Goal: Task Accomplishment & Management: Use online tool/utility

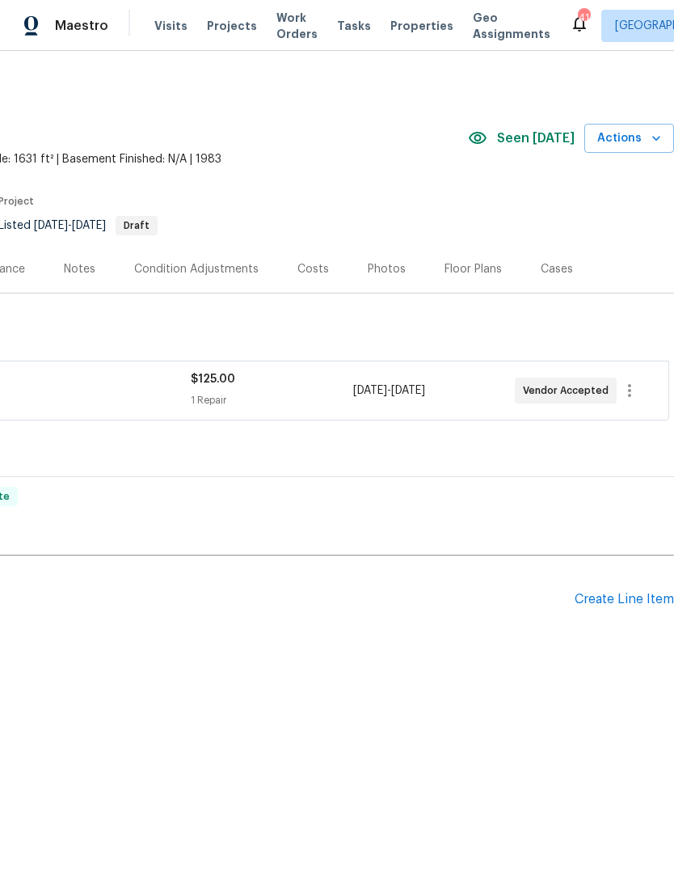
scroll to position [0, 239]
click at [419, 0] on div "Maestro Visits Projects Work Orders Tasks Properties Geo Assignments 41 Raleigh…" at bounding box center [337, 25] width 674 height 51
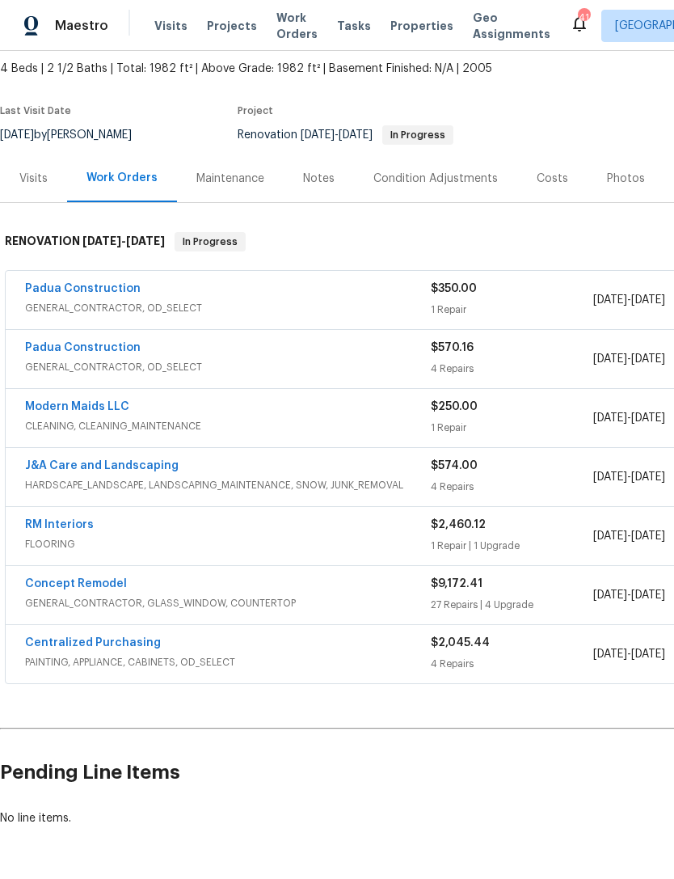
scroll to position [93, 0]
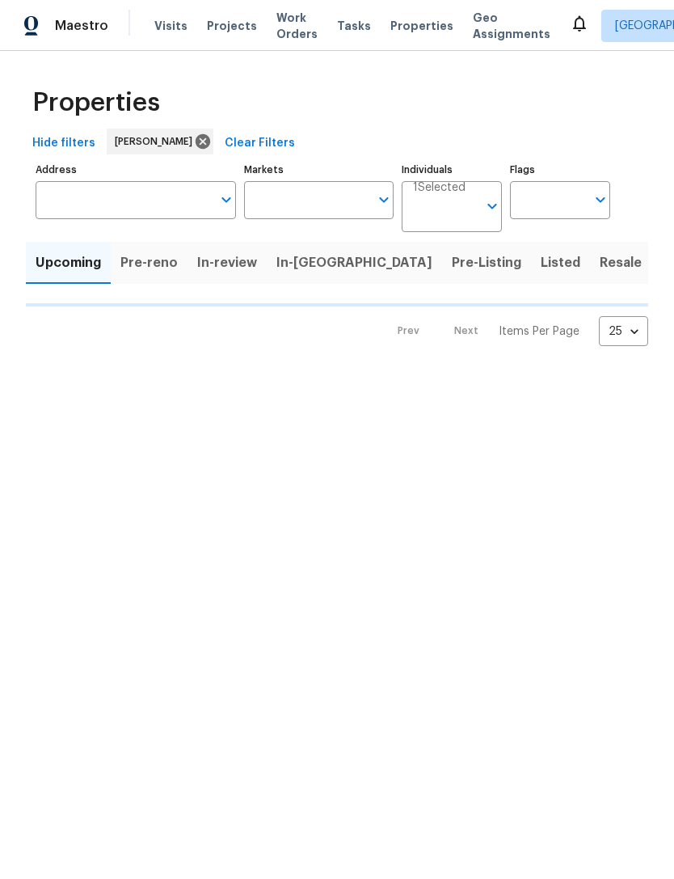
type input "100"
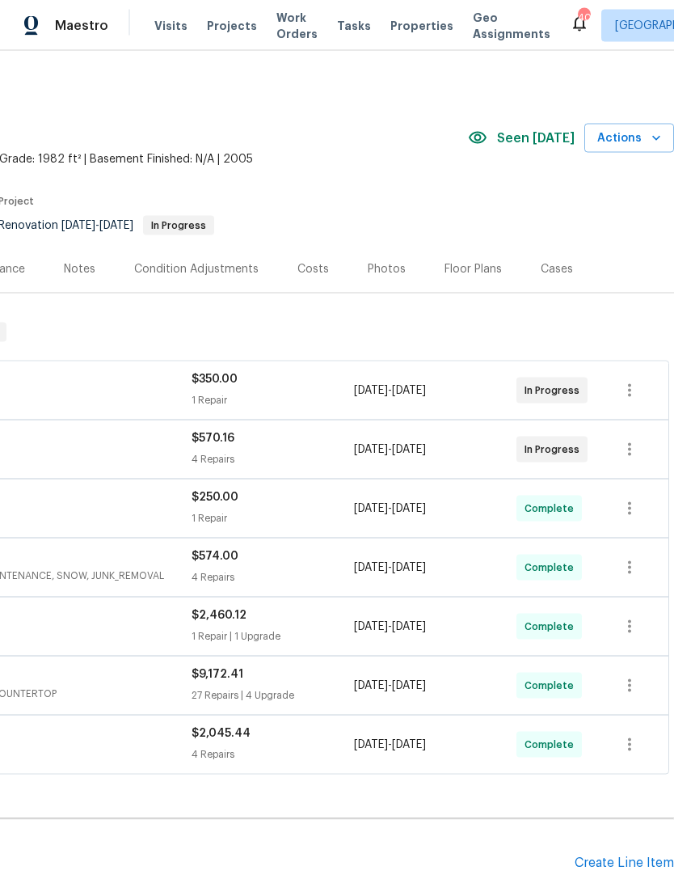
scroll to position [17, 0]
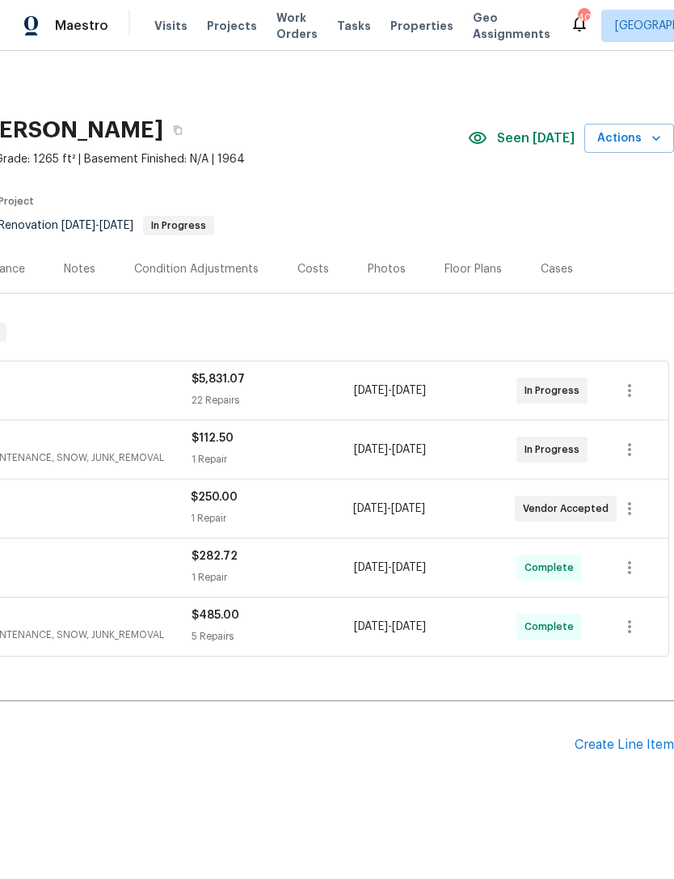
scroll to position [0, 239]
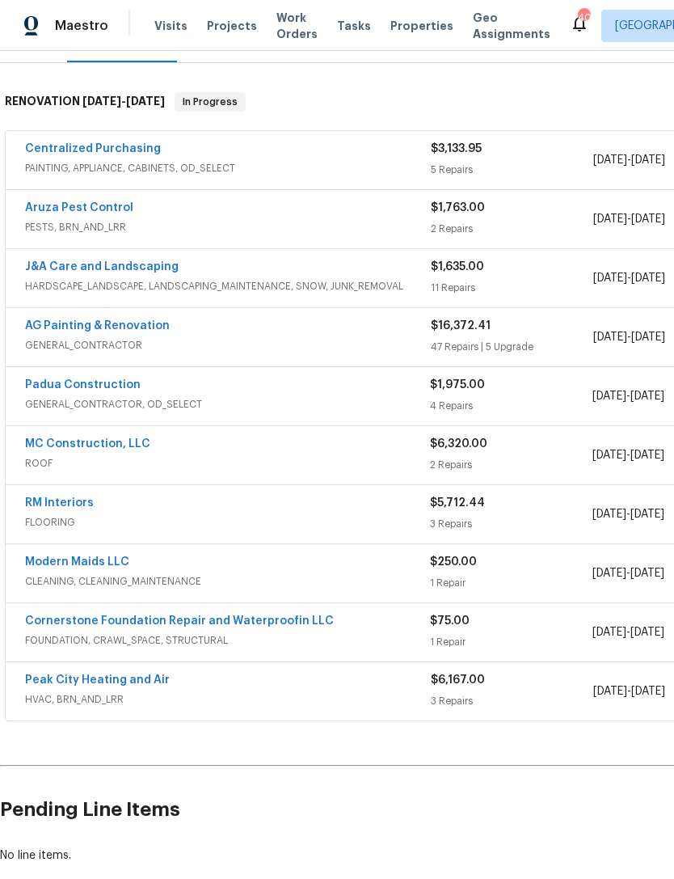
scroll to position [231, 0]
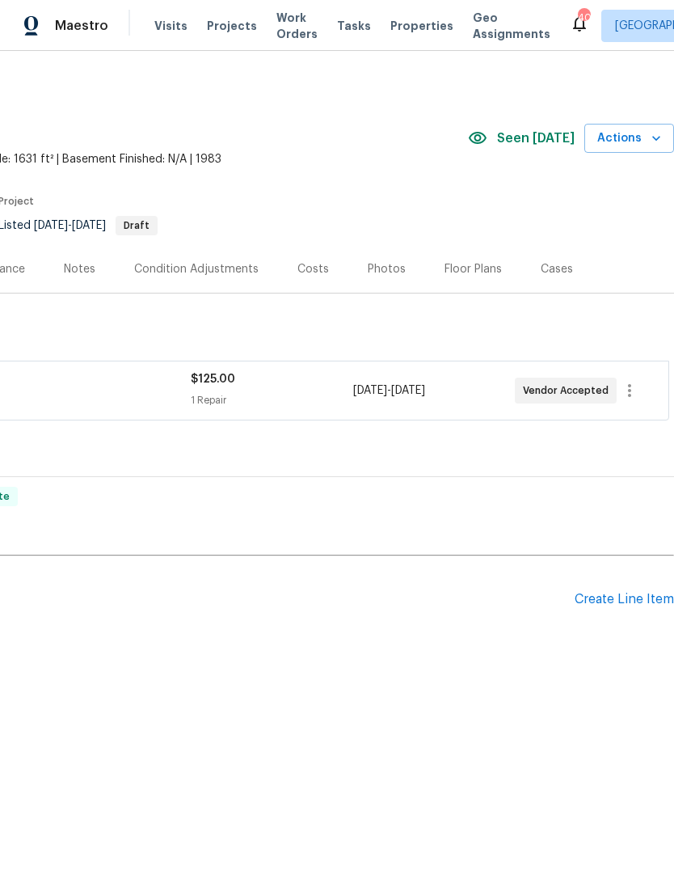
scroll to position [0, 239]
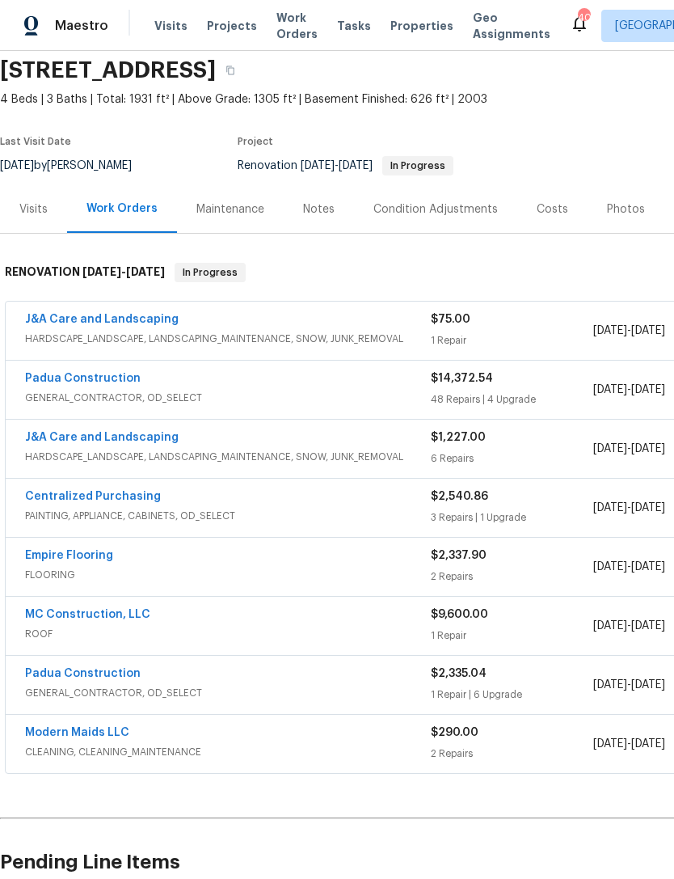
scroll to position [61, 0]
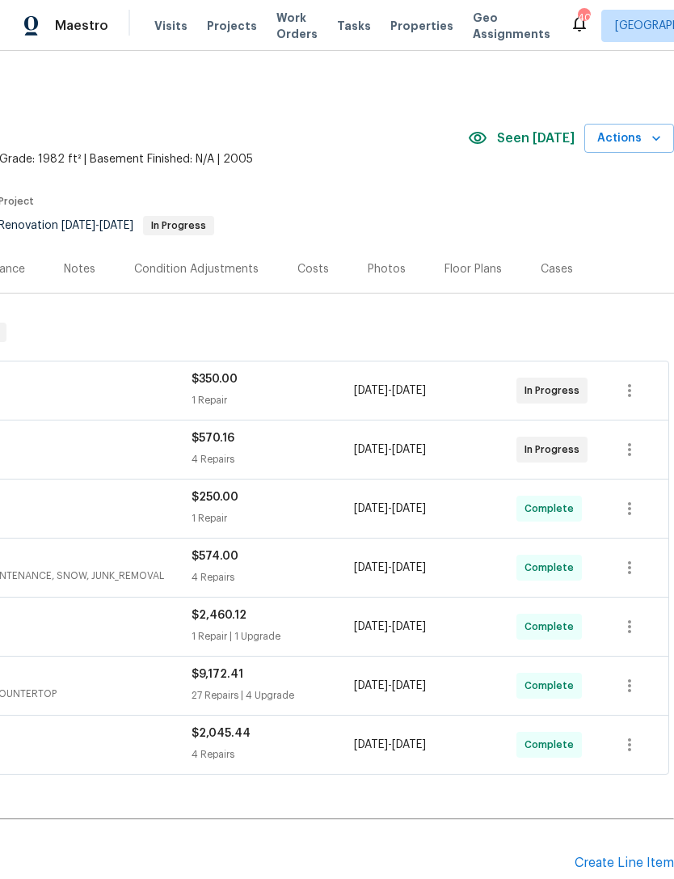
scroll to position [0, 239]
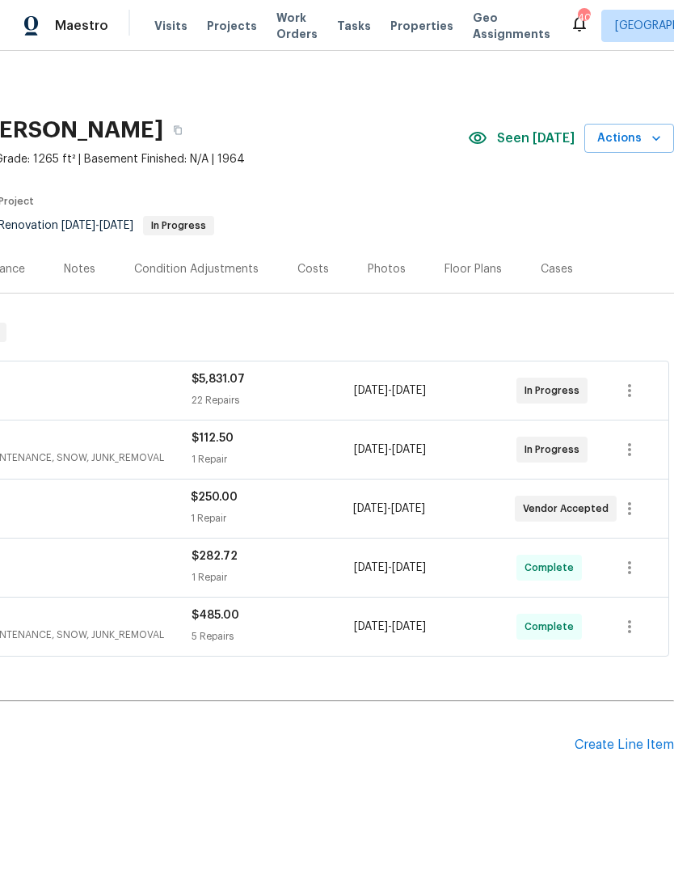
scroll to position [0, 239]
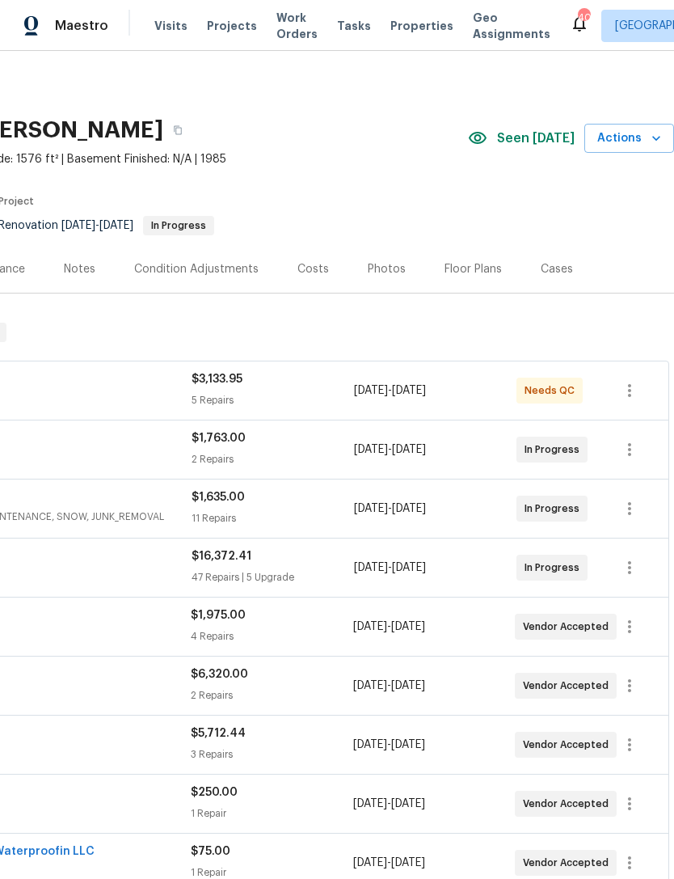
scroll to position [0, 239]
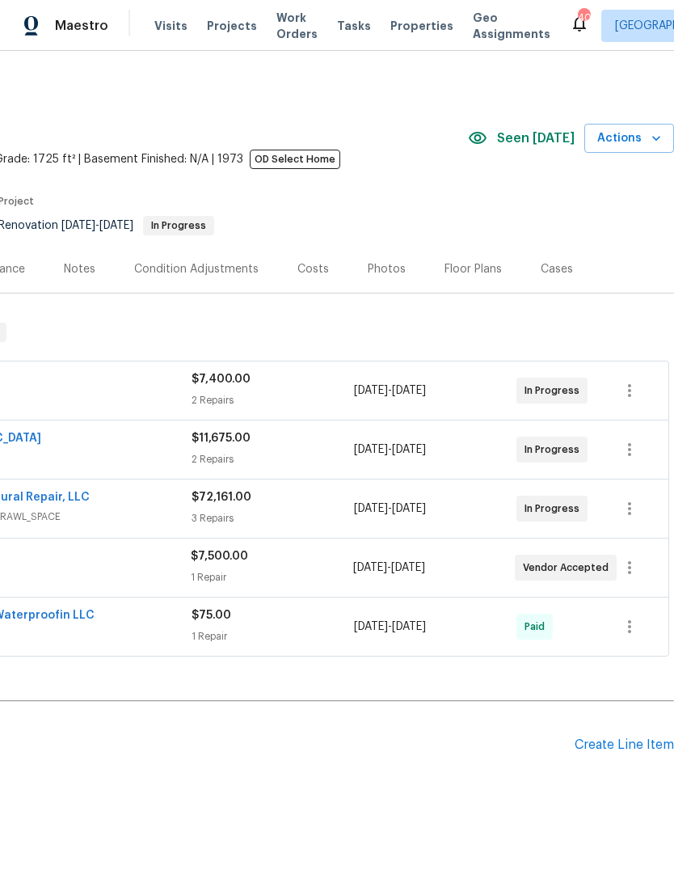
scroll to position [0, 239]
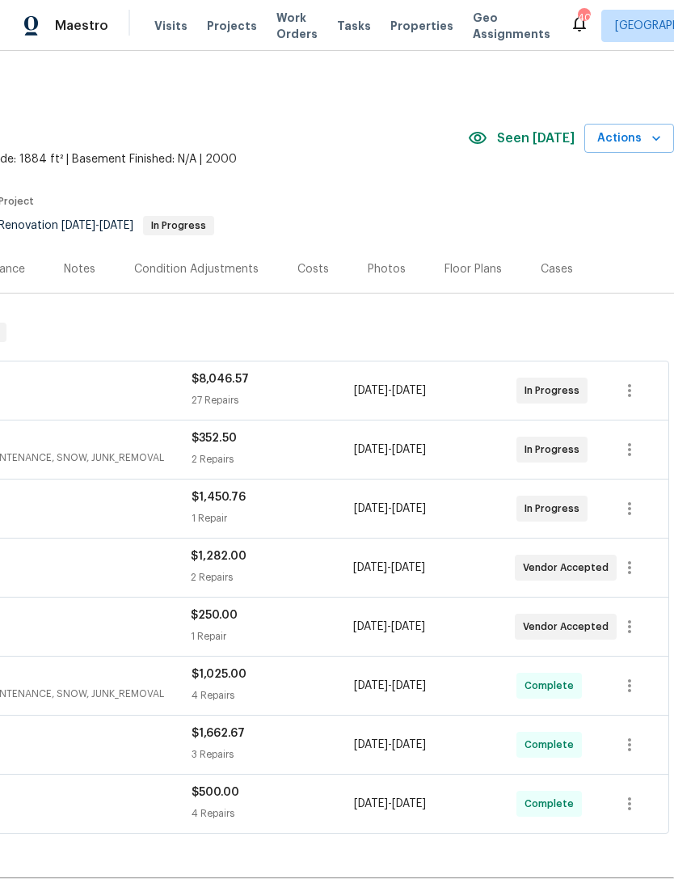
scroll to position [0, 239]
